Goal: Browse casually: Explore the website without a specific task or goal

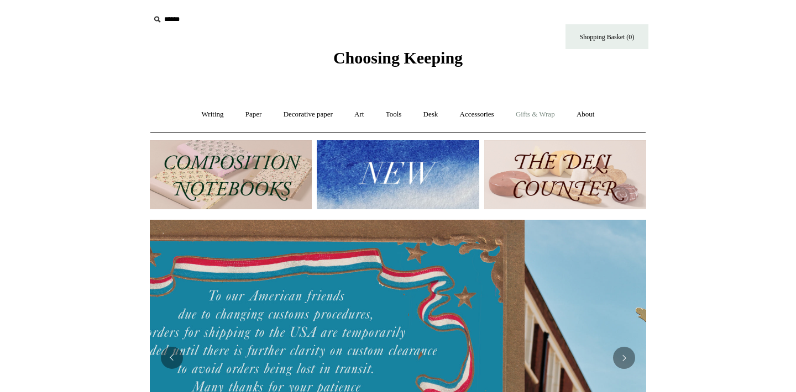
click at [539, 113] on link "Gifts & Wrap +" at bounding box center [535, 114] width 59 height 29
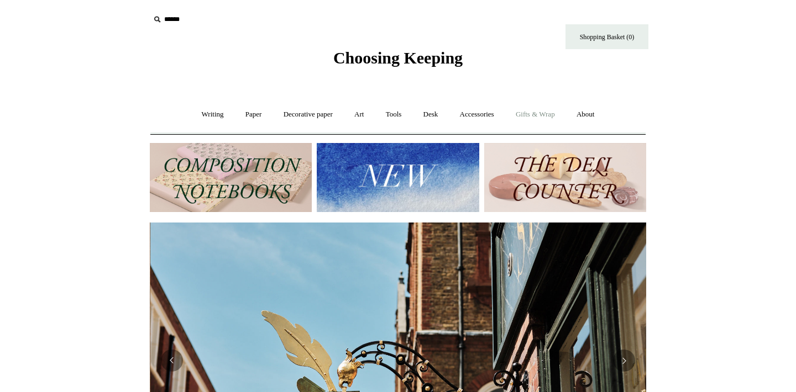
scroll to position [0, 496]
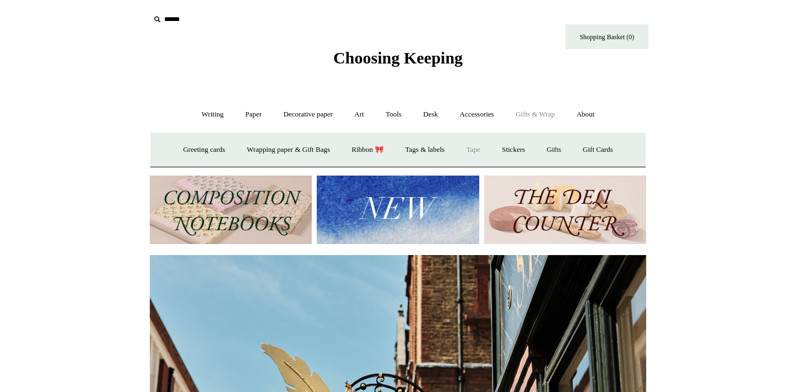
click at [482, 151] on link "Tape" at bounding box center [473, 149] width 34 height 29
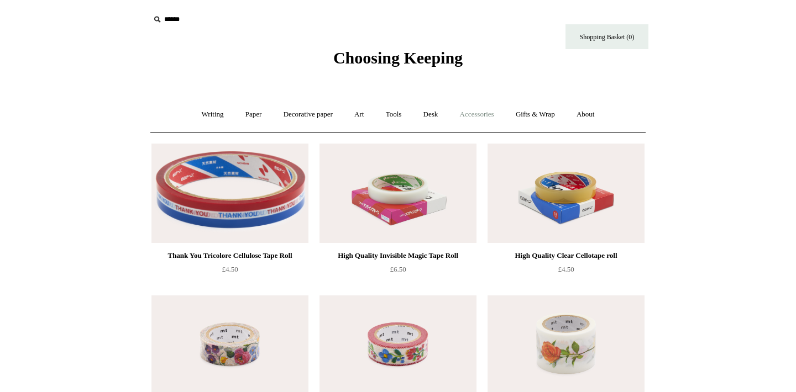
click at [475, 114] on link "Accessories +" at bounding box center [477, 114] width 54 height 29
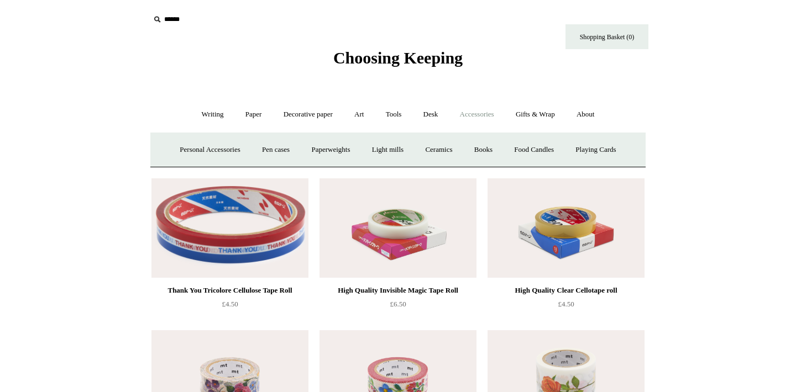
click at [391, 54] on span "Choosing Keeping" at bounding box center [397, 58] width 129 height 18
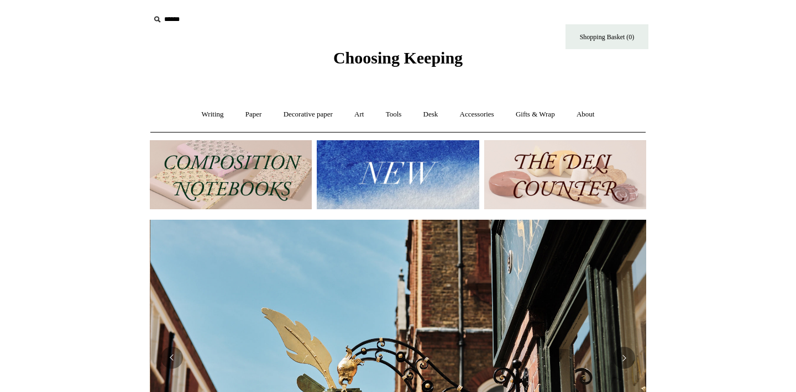
scroll to position [0, 496]
click at [482, 108] on link "Accessories +" at bounding box center [477, 114] width 54 height 29
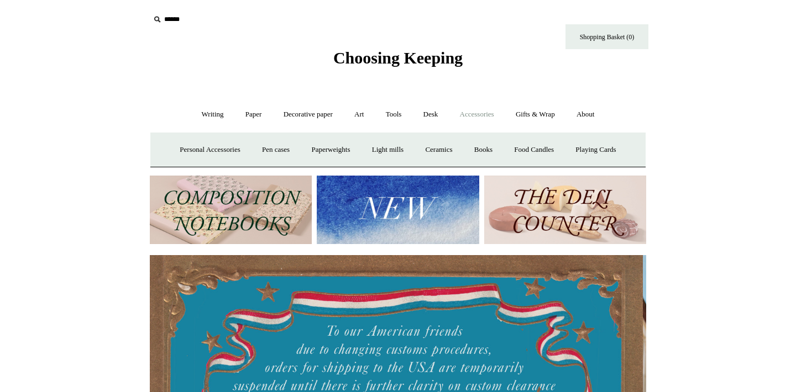
scroll to position [0, 0]
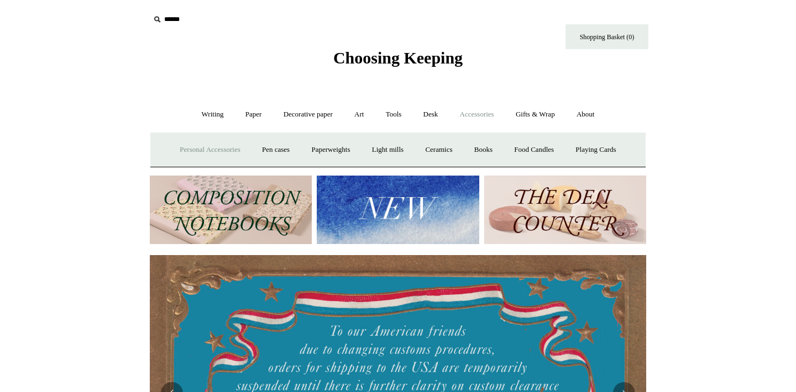
click at [213, 146] on link "Personal Accessories +" at bounding box center [210, 149] width 80 height 29
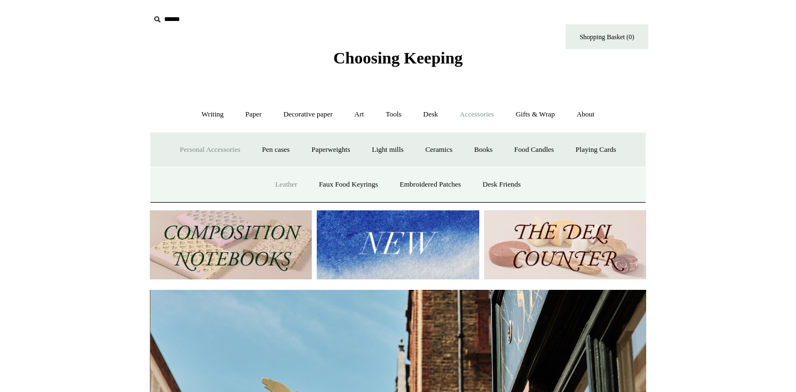
scroll to position [0, 496]
click at [277, 183] on link "Leather" at bounding box center [286, 184] width 42 height 29
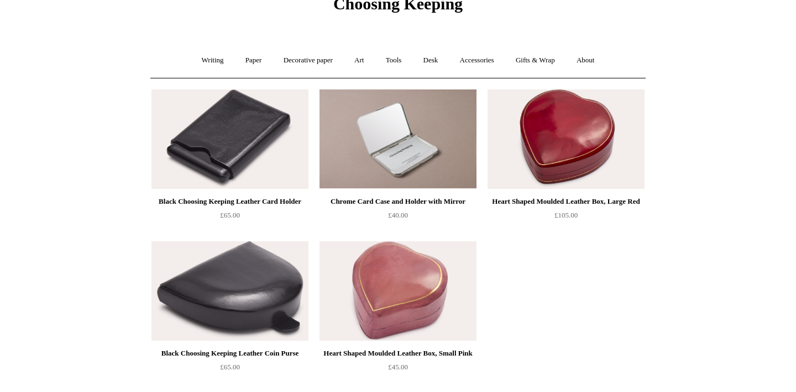
scroll to position [57, 0]
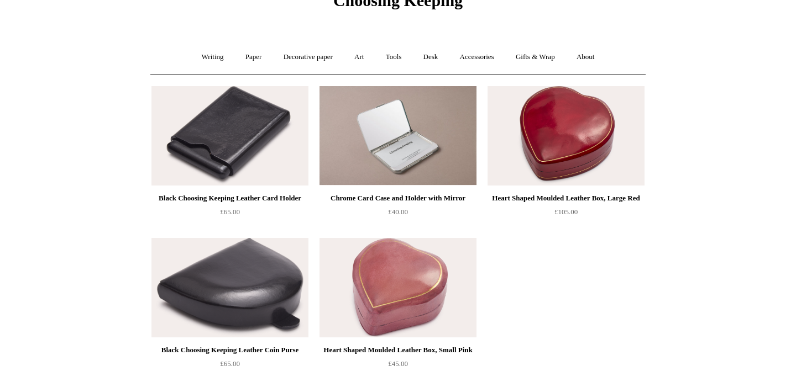
click at [585, 112] on img at bounding box center [565, 135] width 157 height 99
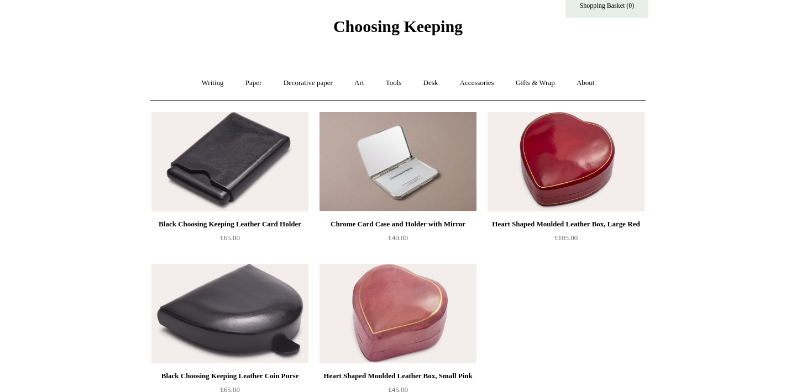
scroll to position [0, 0]
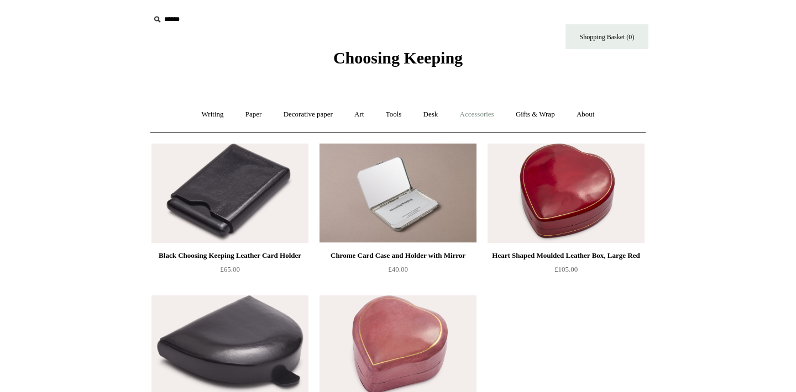
click at [489, 121] on link "Accessories +" at bounding box center [477, 114] width 54 height 29
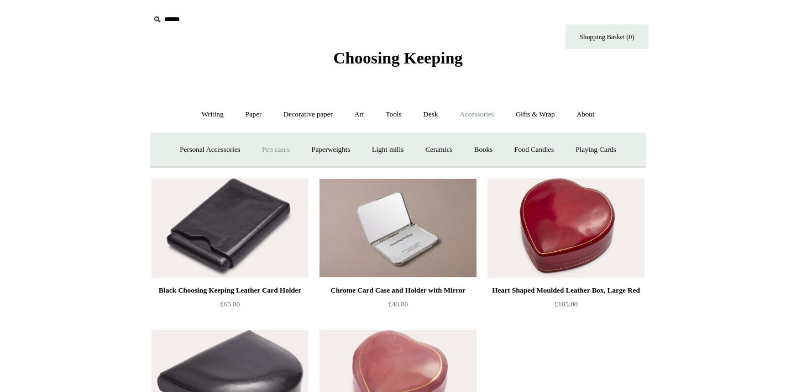
click at [270, 154] on link "Pen cases" at bounding box center [276, 149] width 48 height 29
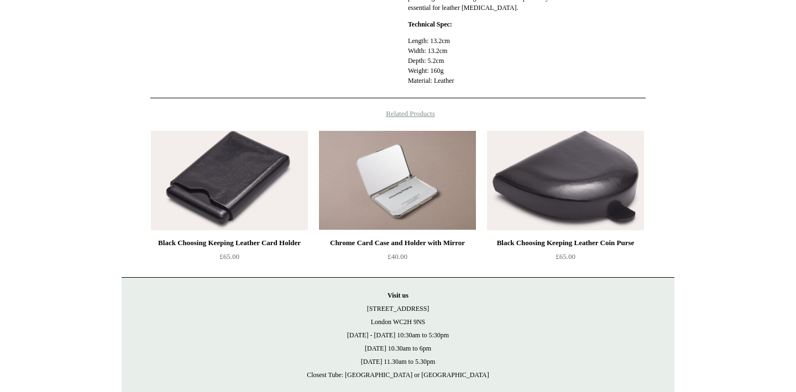
scroll to position [484, 0]
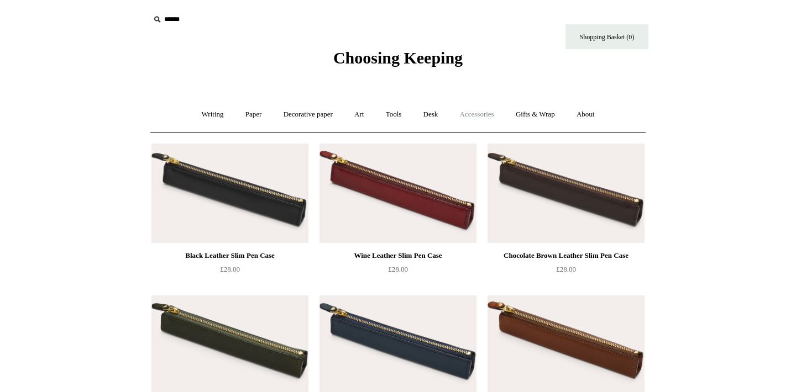
click at [477, 118] on link "Accessories +" at bounding box center [477, 114] width 54 height 29
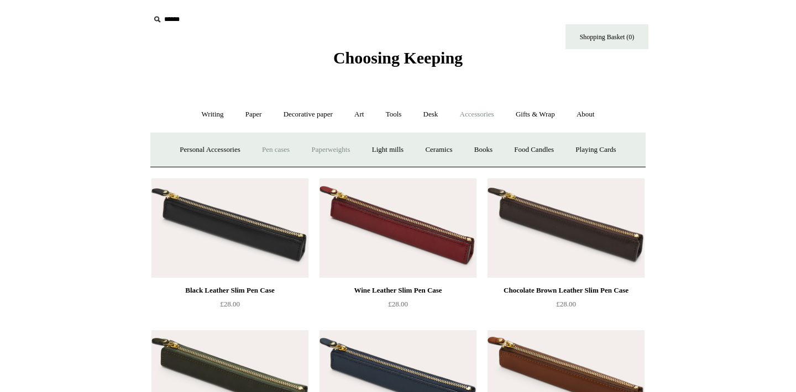
click at [331, 151] on link "Paperweights +" at bounding box center [330, 149] width 59 height 29
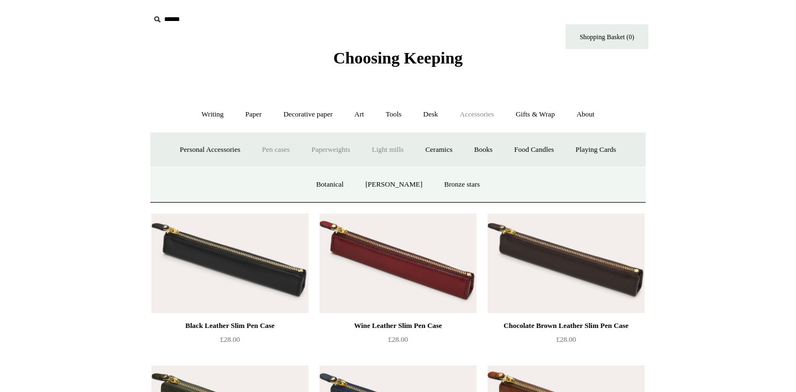
click at [390, 154] on link "Light mills" at bounding box center [387, 149] width 51 height 29
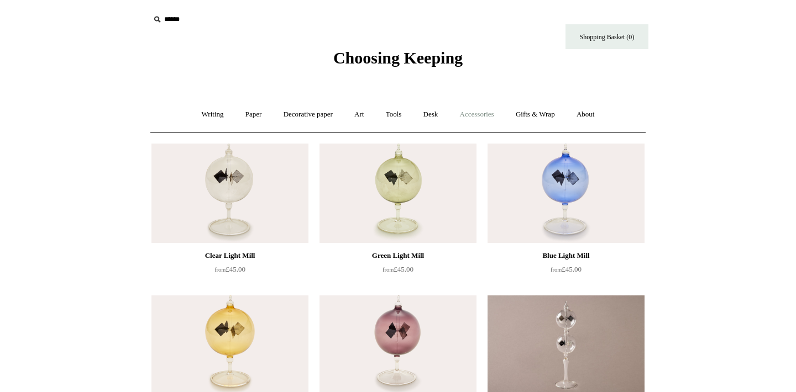
click at [478, 113] on link "Accessories +" at bounding box center [477, 114] width 54 height 29
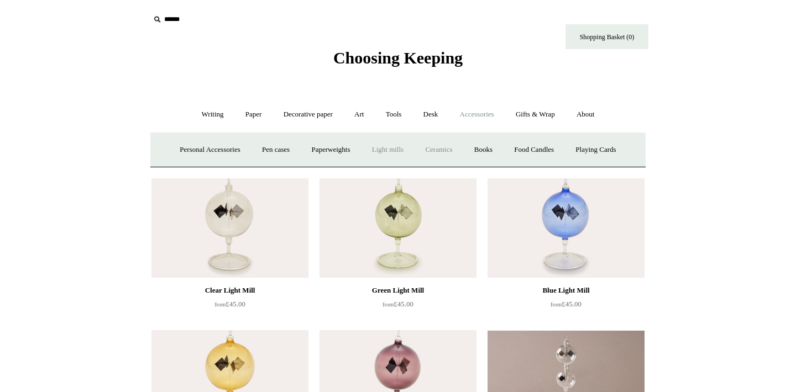
click at [450, 150] on link "Ceramics +" at bounding box center [438, 149] width 47 height 29
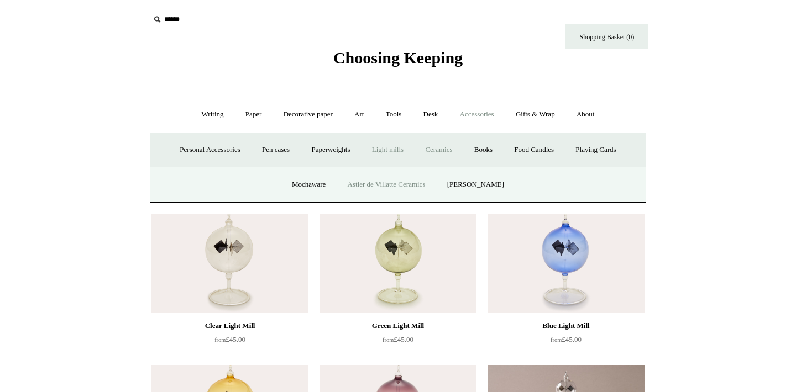
click at [393, 181] on link "Astier de Villatte Ceramics" at bounding box center [387, 184] width 98 height 29
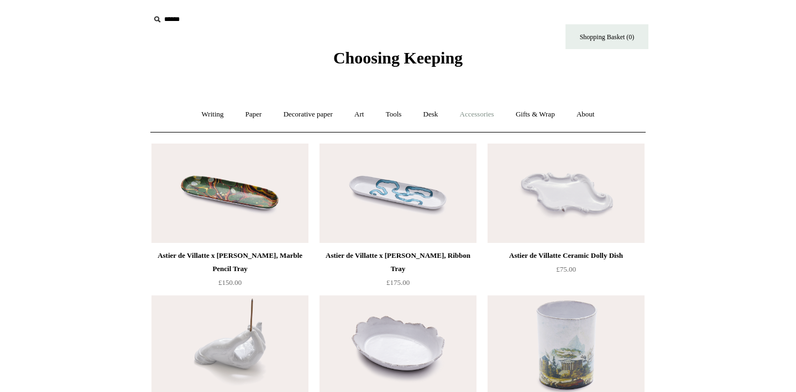
click at [480, 110] on link "Accessories +" at bounding box center [477, 114] width 54 height 29
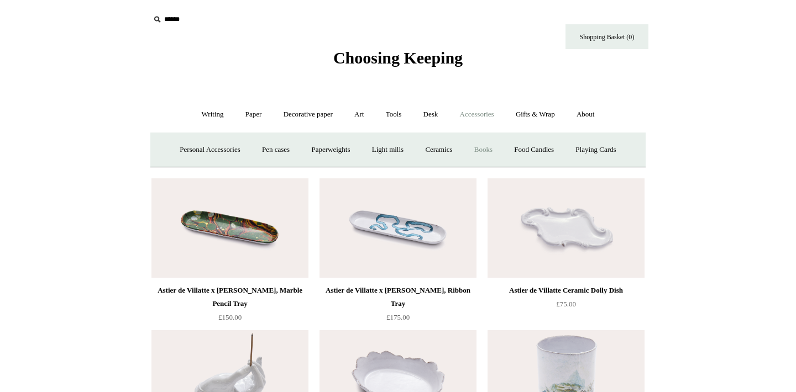
click at [490, 146] on link "Books" at bounding box center [483, 149] width 38 height 29
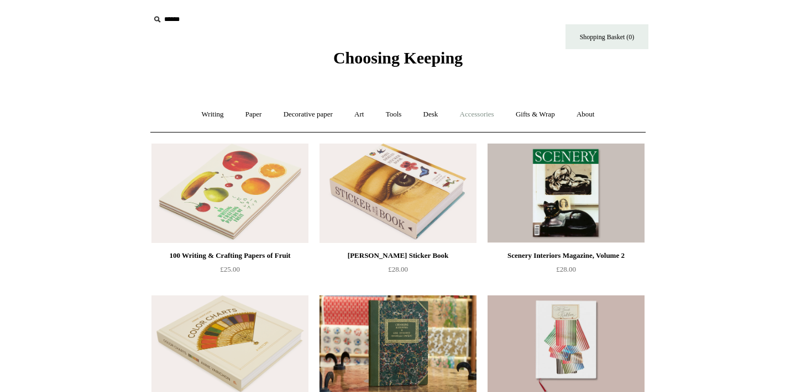
click at [483, 115] on link "Accessories +" at bounding box center [477, 114] width 54 height 29
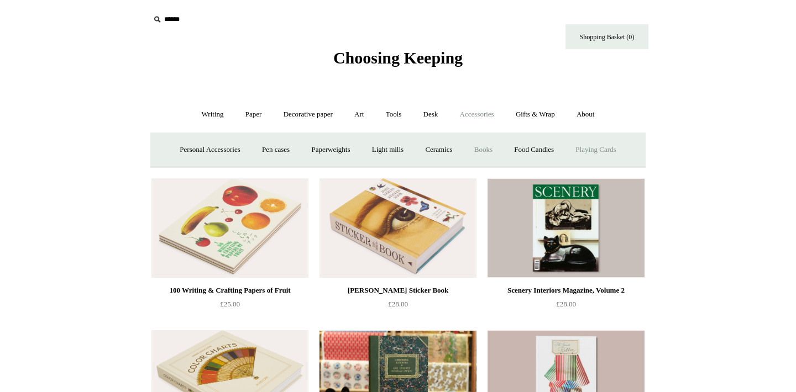
click at [587, 145] on link "Playing Cards" at bounding box center [595, 149] width 60 height 29
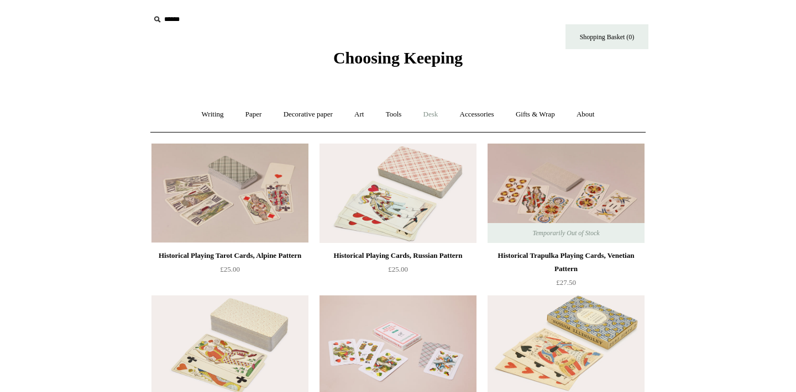
click at [439, 117] on link "Desk +" at bounding box center [430, 114] width 35 height 29
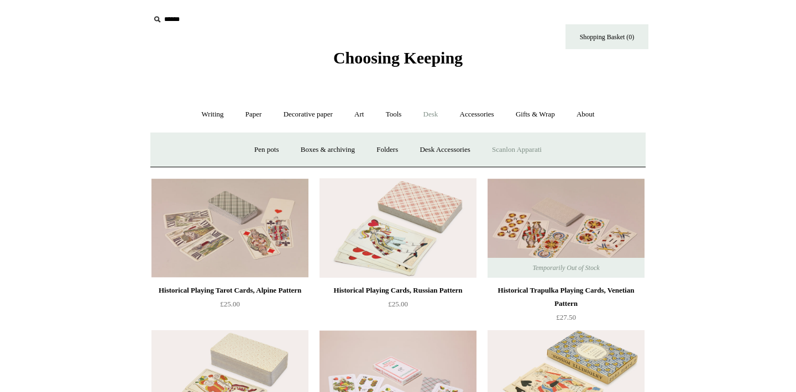
click at [518, 147] on link "Scanlon Apparati" at bounding box center [517, 149] width 70 height 29
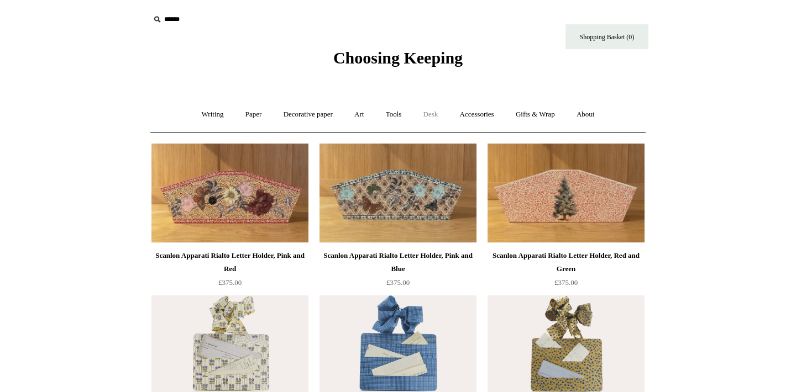
click at [441, 116] on link "Desk +" at bounding box center [430, 114] width 35 height 29
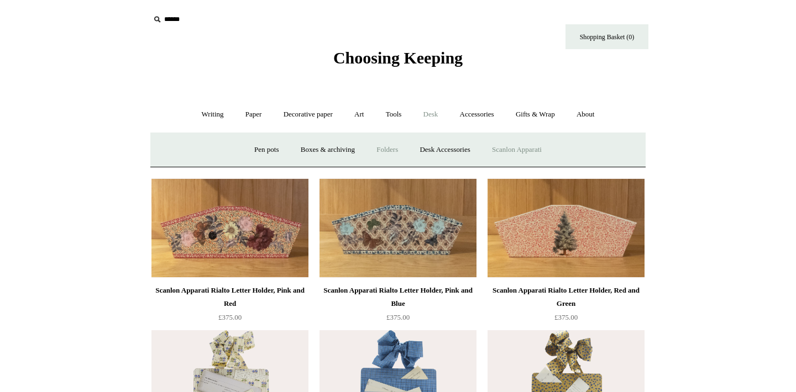
click at [390, 150] on link "Folders" at bounding box center [386, 149] width 41 height 29
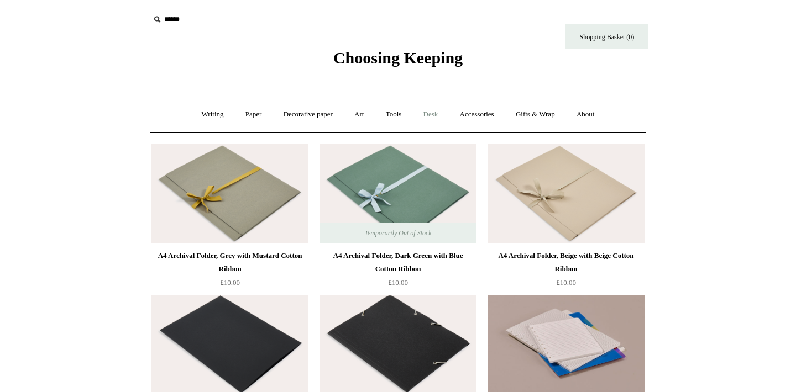
click at [439, 116] on link "Desk +" at bounding box center [430, 114] width 35 height 29
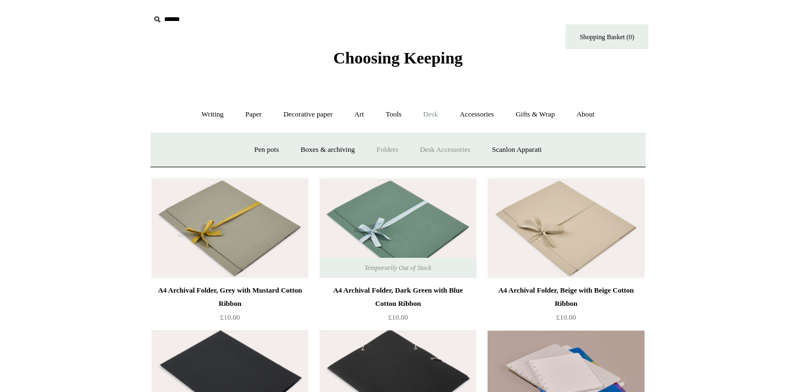
click at [451, 147] on link "Desk Accessories" at bounding box center [444, 149] width 70 height 29
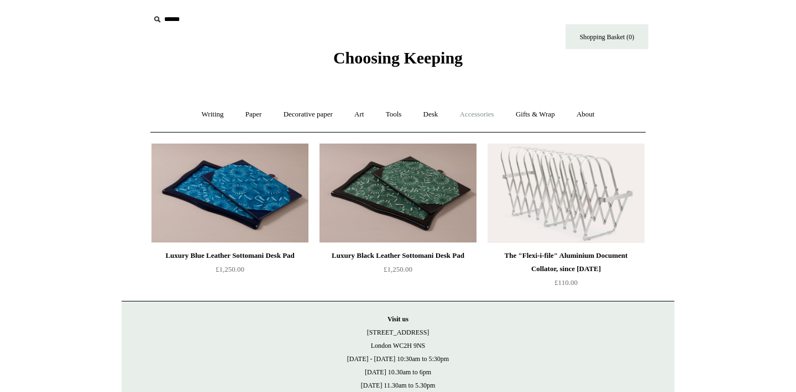
click at [469, 119] on link "Accessories +" at bounding box center [477, 114] width 54 height 29
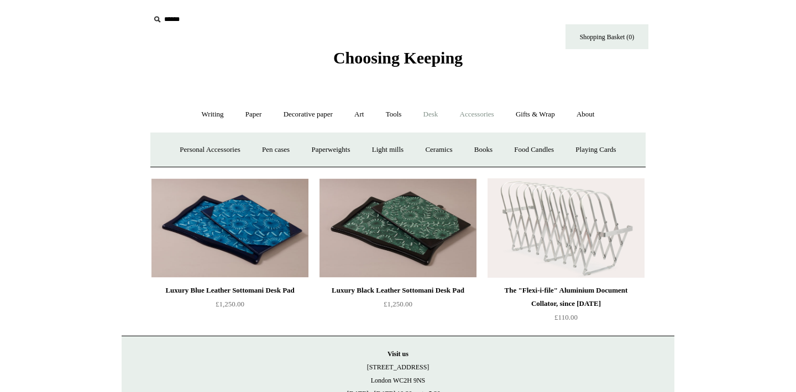
click at [432, 116] on link "Desk +" at bounding box center [430, 114] width 35 height 29
click at [539, 154] on link "Scanlon Apparati" at bounding box center [517, 149] width 70 height 29
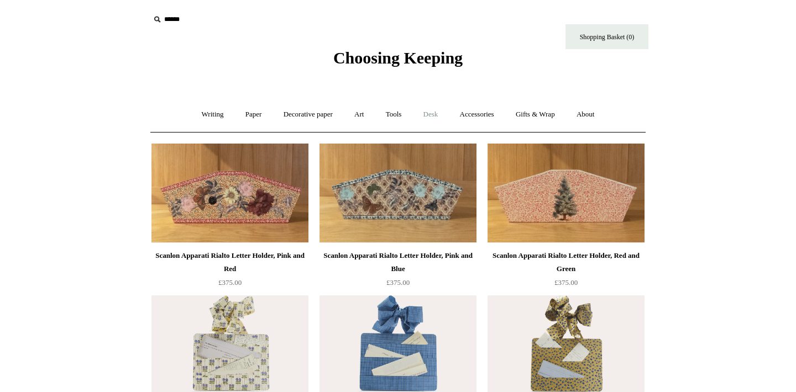
click at [428, 113] on link "Desk +" at bounding box center [430, 114] width 35 height 29
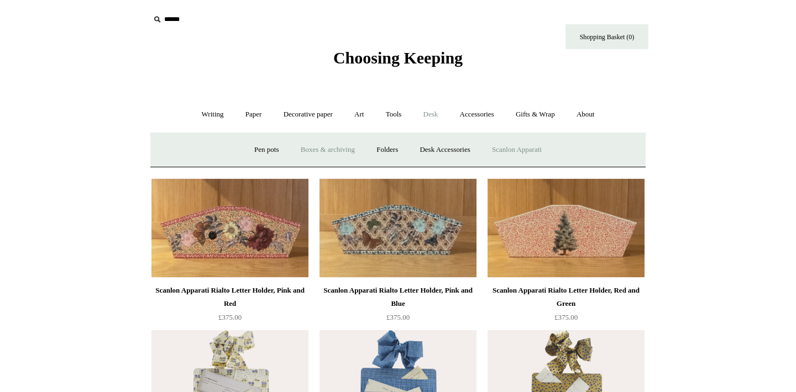
click at [315, 150] on link "Boxes & archiving" at bounding box center [328, 149] width 74 height 29
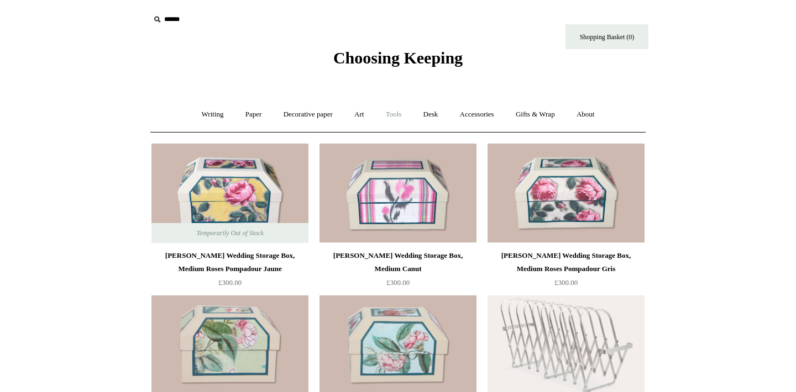
click at [407, 113] on link "Tools +" at bounding box center [394, 114] width 36 height 29
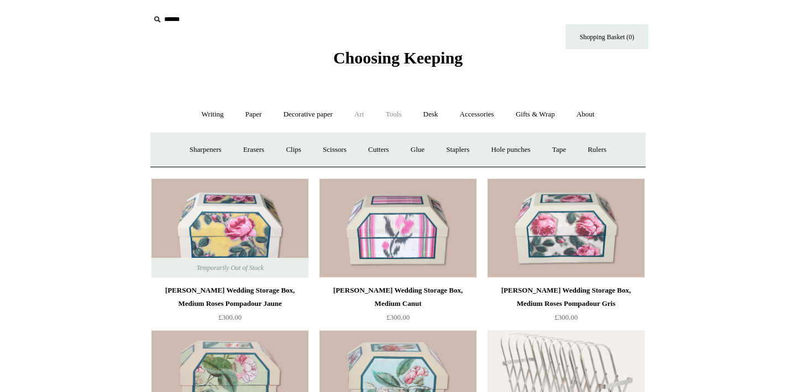
click at [366, 116] on link "Art +" at bounding box center [358, 114] width 29 height 29
click at [591, 156] on link "Nibs & ink" at bounding box center [569, 149] width 52 height 29
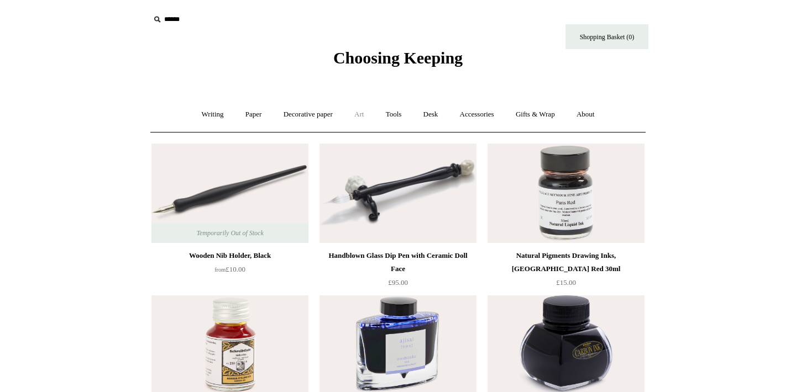
click at [355, 113] on link "Art +" at bounding box center [358, 114] width 29 height 29
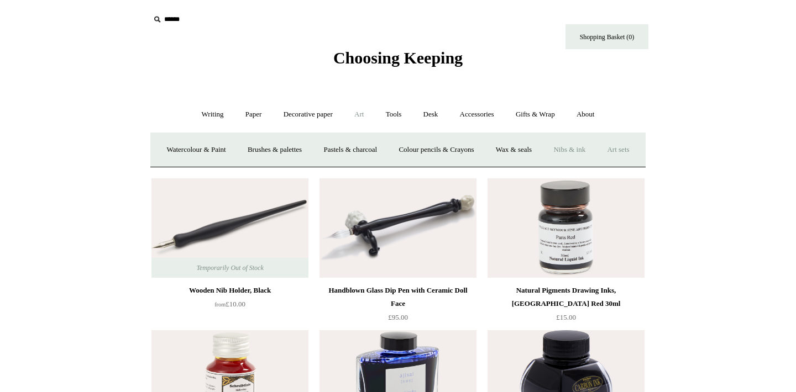
click at [597, 165] on link "Art sets" at bounding box center [618, 149] width 42 height 29
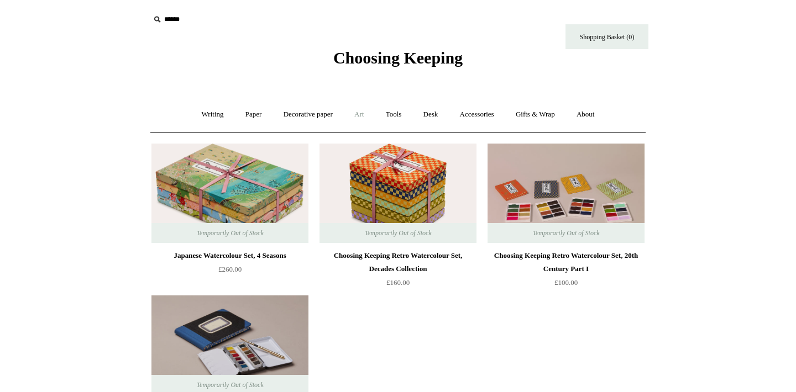
click at [361, 112] on link "Art +" at bounding box center [358, 114] width 29 height 29
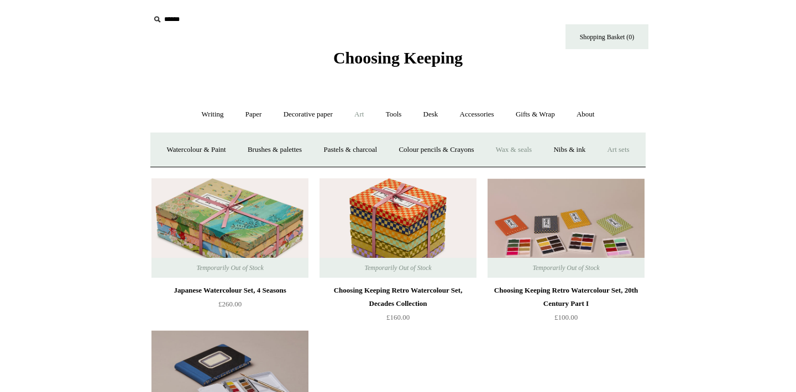
click at [541, 151] on link "Wax & seals" at bounding box center [514, 149] width 56 height 29
click at [541, 154] on link "Wax & seals" at bounding box center [514, 149] width 56 height 29
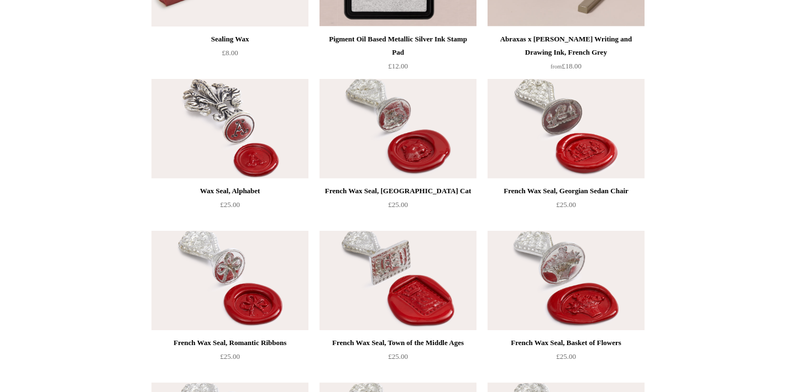
scroll to position [219, 0]
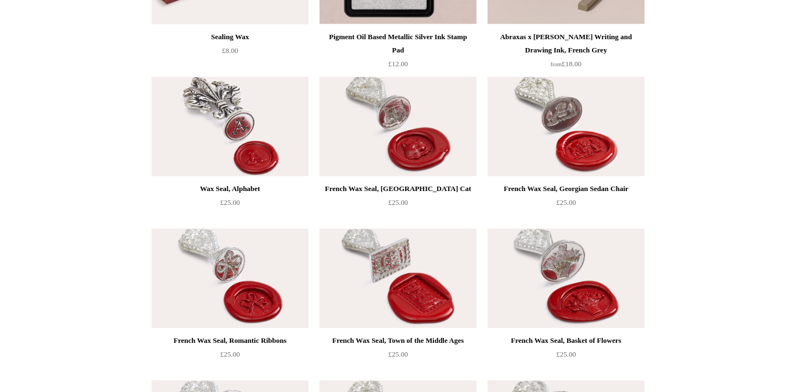
click at [415, 263] on img at bounding box center [397, 278] width 157 height 99
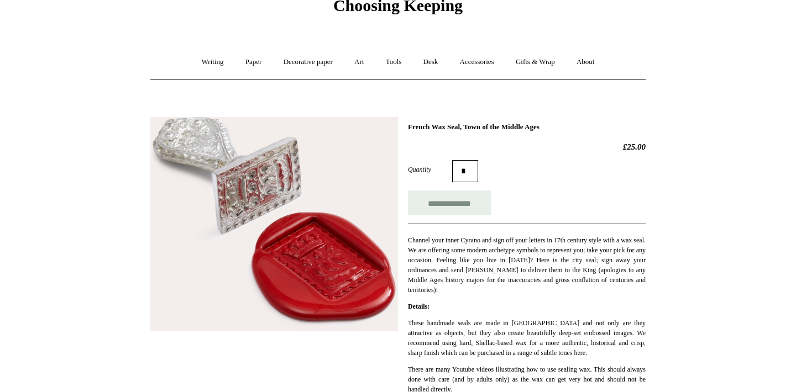
scroll to position [49, 0]
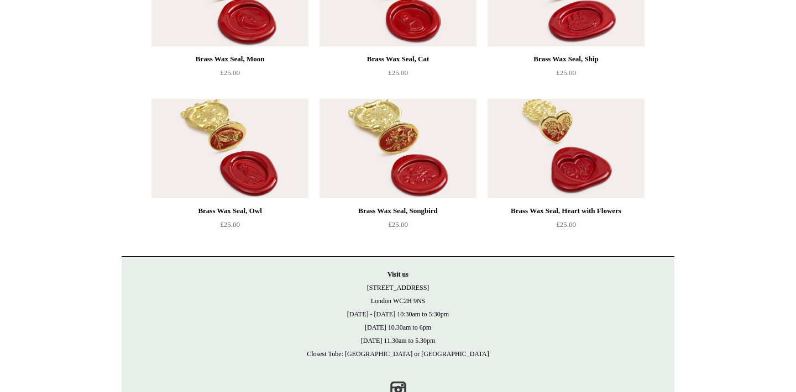
scroll to position [961, 0]
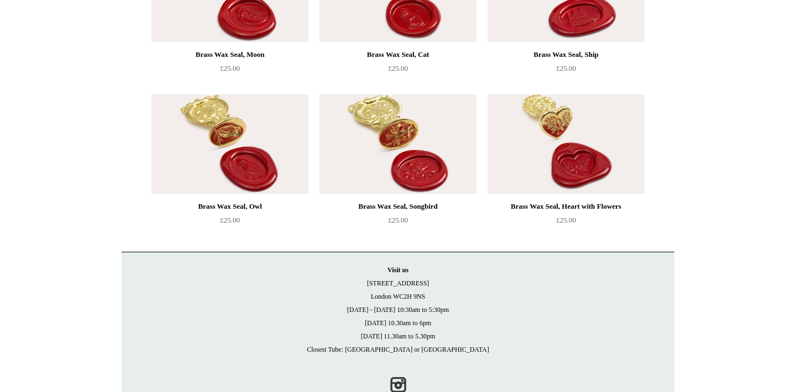
click at [244, 144] on img at bounding box center [229, 143] width 157 height 99
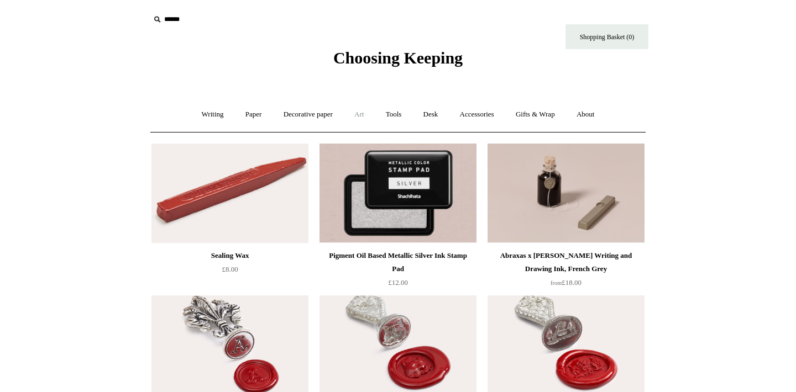
click at [362, 120] on link "Art +" at bounding box center [358, 114] width 29 height 29
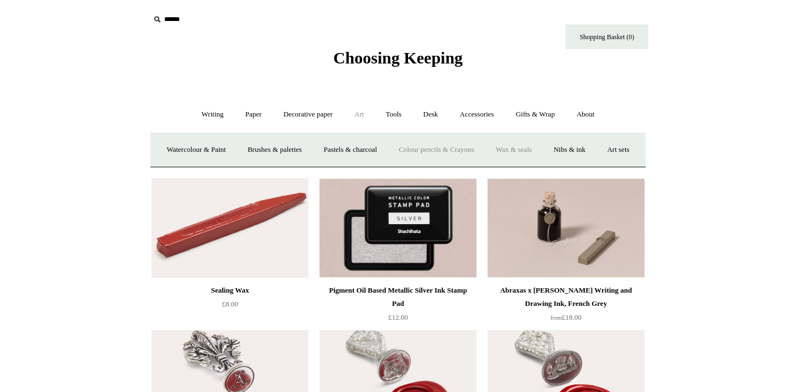
click at [475, 157] on link "Colour pencils & Crayons" at bounding box center [435, 149] width 95 height 29
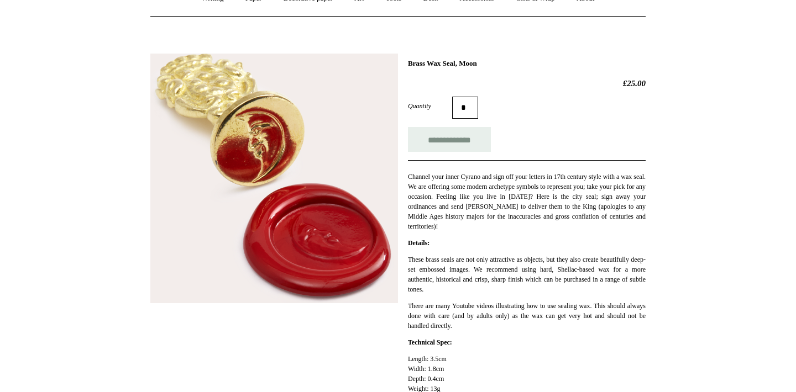
scroll to position [105, 0]
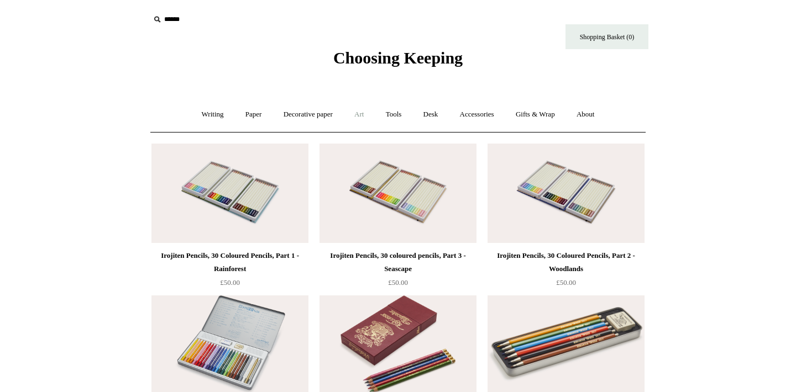
click at [362, 118] on link "Art +" at bounding box center [358, 114] width 29 height 29
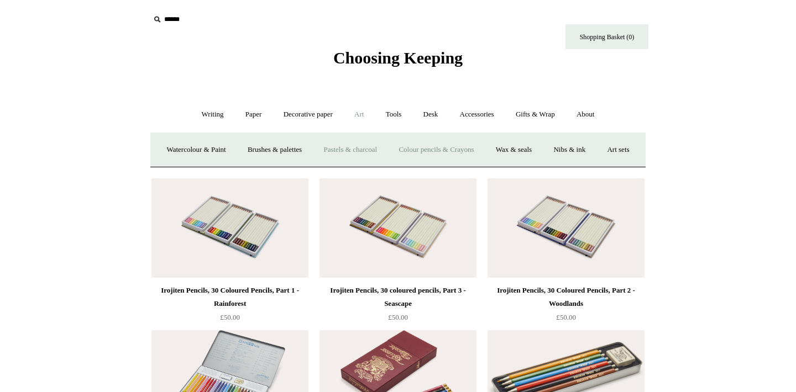
click at [384, 151] on link "Pastels & charcoal" at bounding box center [349, 149] width 73 height 29
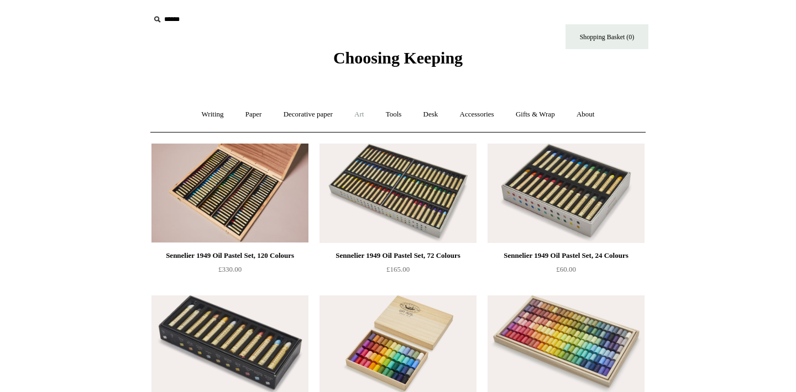
click at [354, 118] on link "Art +" at bounding box center [358, 114] width 29 height 29
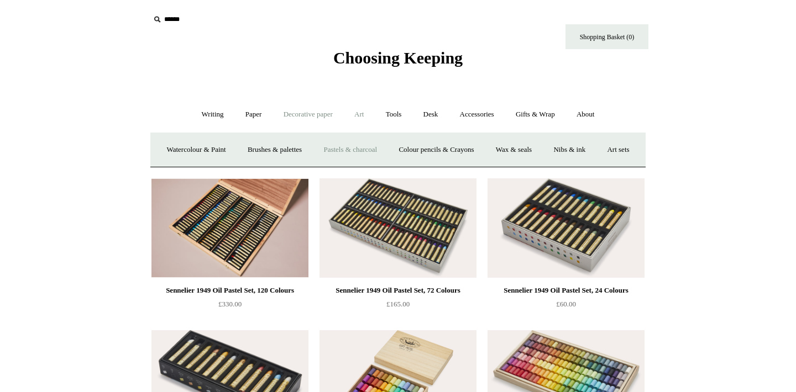
click at [311, 117] on link "Decorative paper +" at bounding box center [307, 114] width 69 height 29
click at [215, 150] on link "All" at bounding box center [229, 149] width 29 height 29
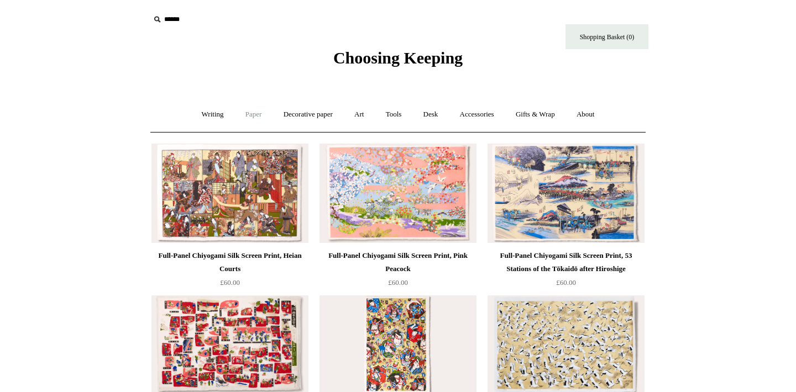
click at [250, 115] on link "Paper +" at bounding box center [253, 114] width 36 height 29
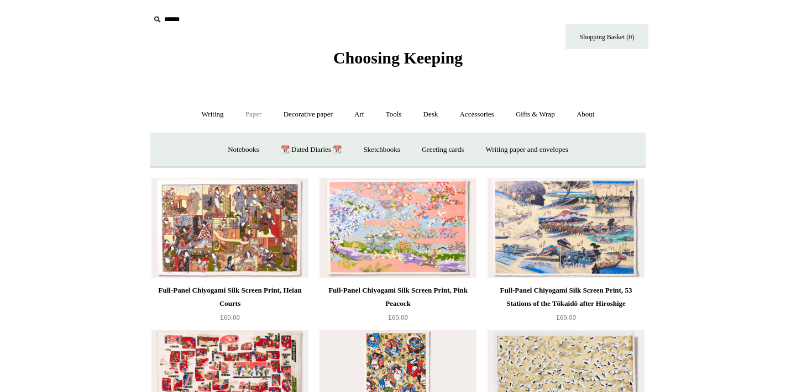
click at [245, 110] on link "Paper -" at bounding box center [253, 114] width 36 height 29
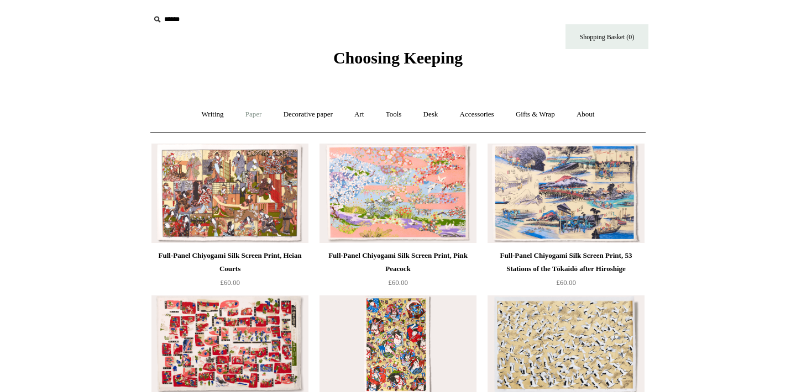
click at [245, 110] on link "Paper +" at bounding box center [253, 114] width 36 height 29
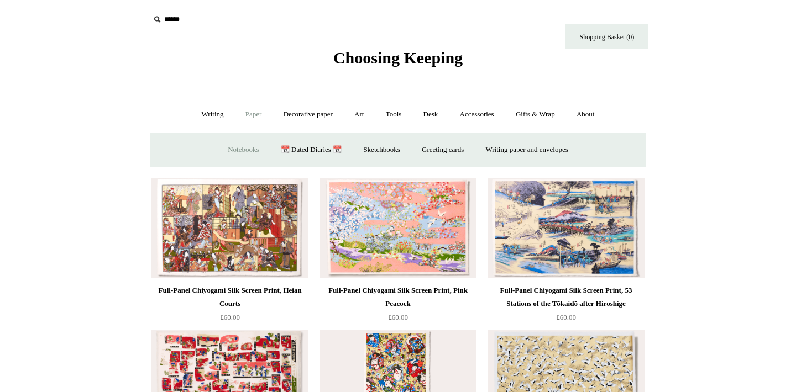
click at [242, 148] on link "Notebooks +" at bounding box center [243, 149] width 51 height 29
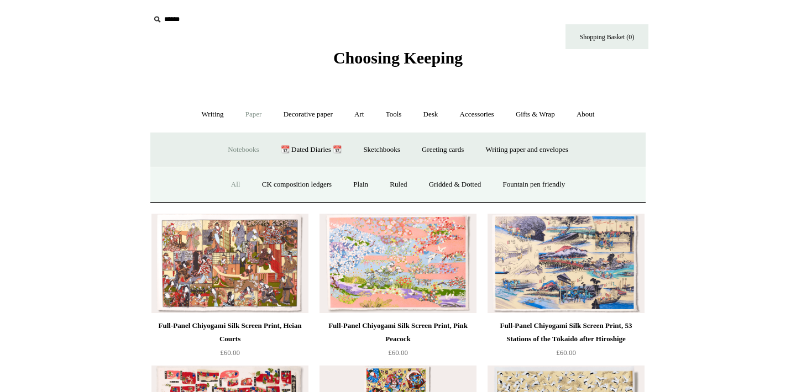
click at [221, 184] on link "All" at bounding box center [235, 184] width 29 height 29
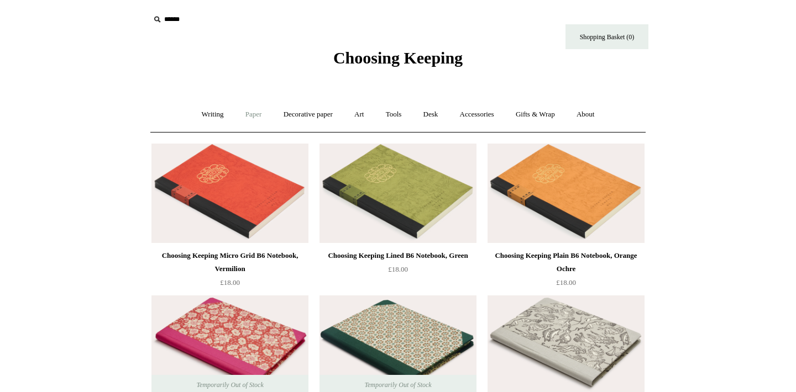
click at [248, 114] on link "Paper +" at bounding box center [253, 114] width 36 height 29
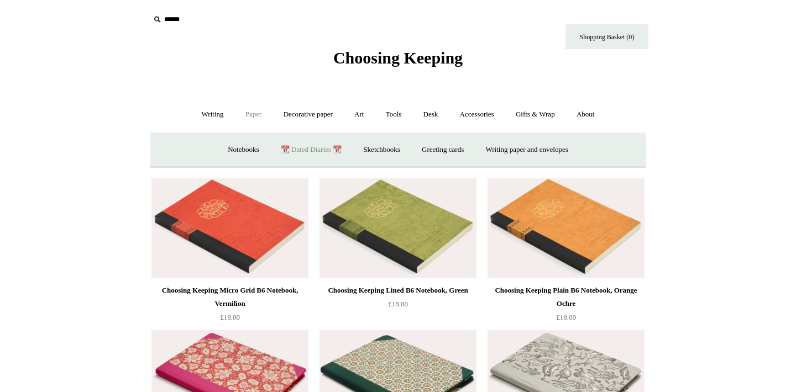
click at [306, 153] on link "📆 Dated Diaries 📆" at bounding box center [311, 149] width 81 height 29
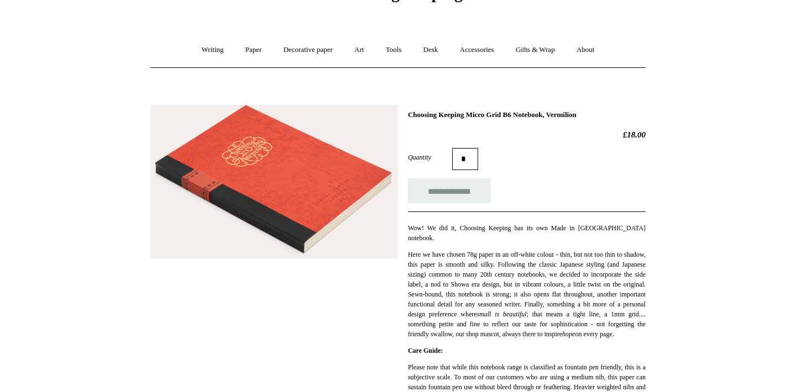
scroll to position [42, 0]
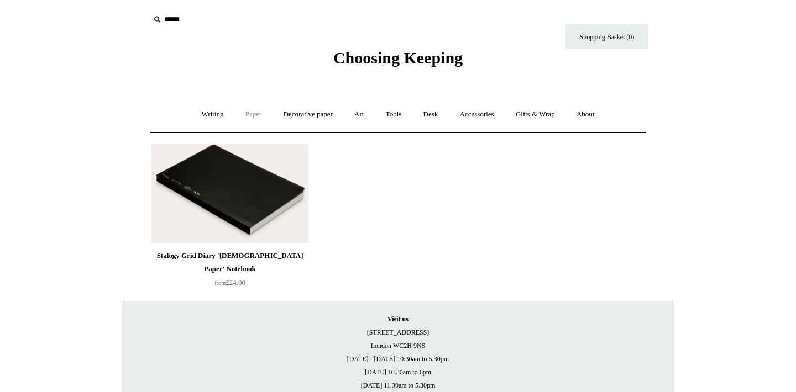
click at [251, 118] on link "Paper +" at bounding box center [253, 114] width 36 height 29
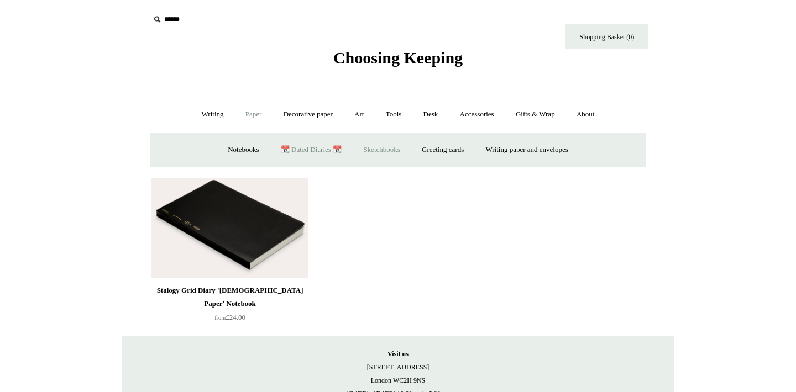
click at [382, 154] on link "Sketchbooks +" at bounding box center [381, 149] width 56 height 29
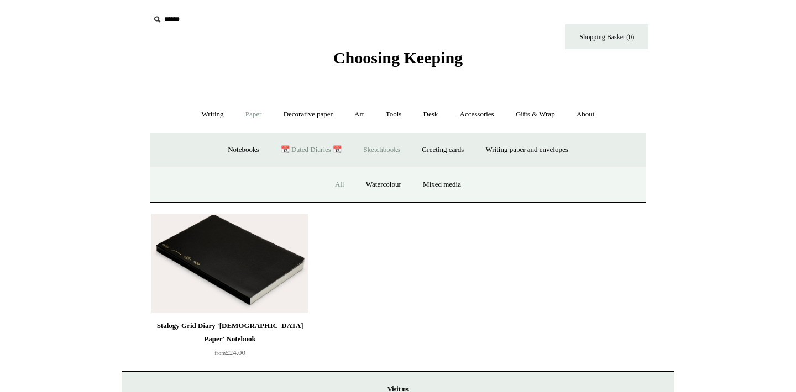
click at [348, 185] on link "All" at bounding box center [339, 184] width 29 height 29
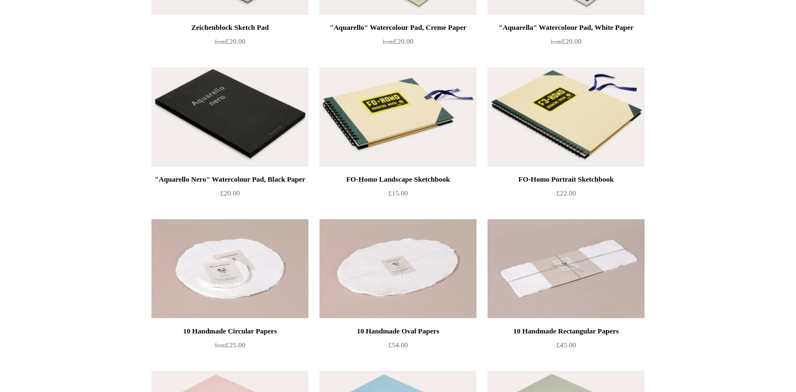
scroll to position [24, 0]
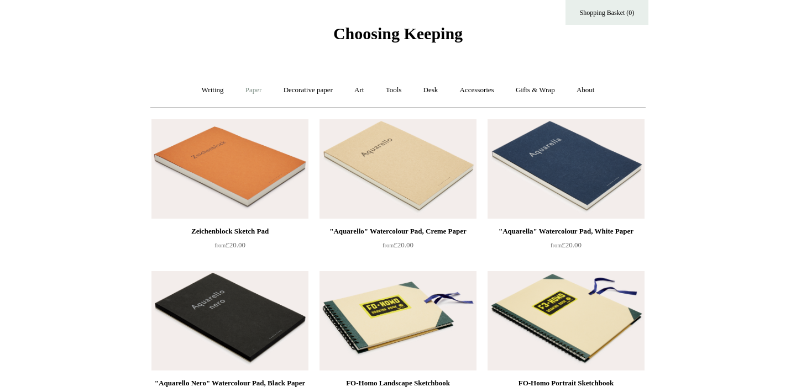
click at [246, 86] on link "Paper +" at bounding box center [253, 90] width 36 height 29
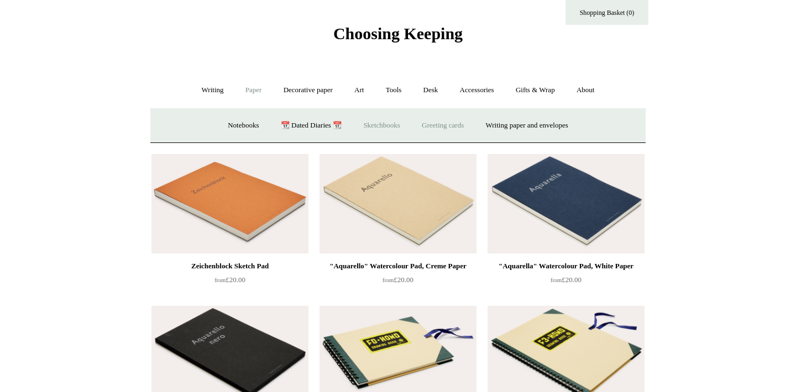
click at [457, 127] on link "Greeting cards +" at bounding box center [443, 125] width 62 height 29
